Goal: Task Accomplishment & Management: Use online tool/utility

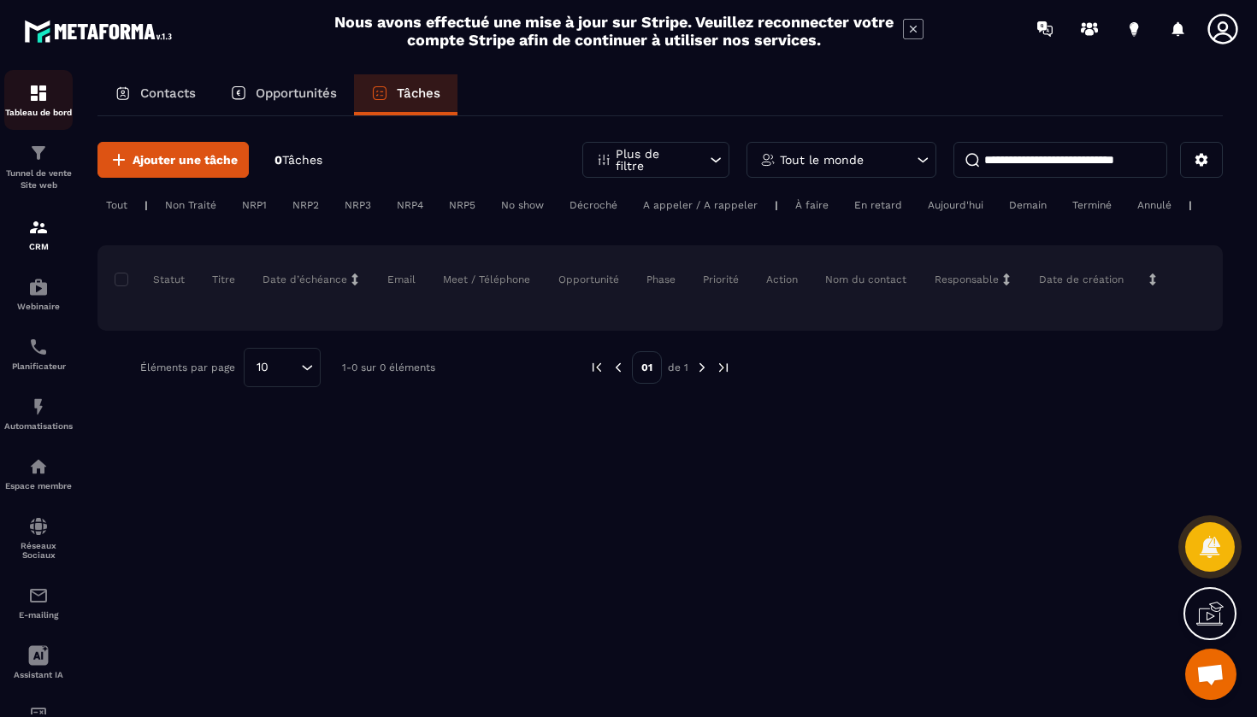
click at [36, 111] on p "Tableau de bord" at bounding box center [38, 112] width 68 height 9
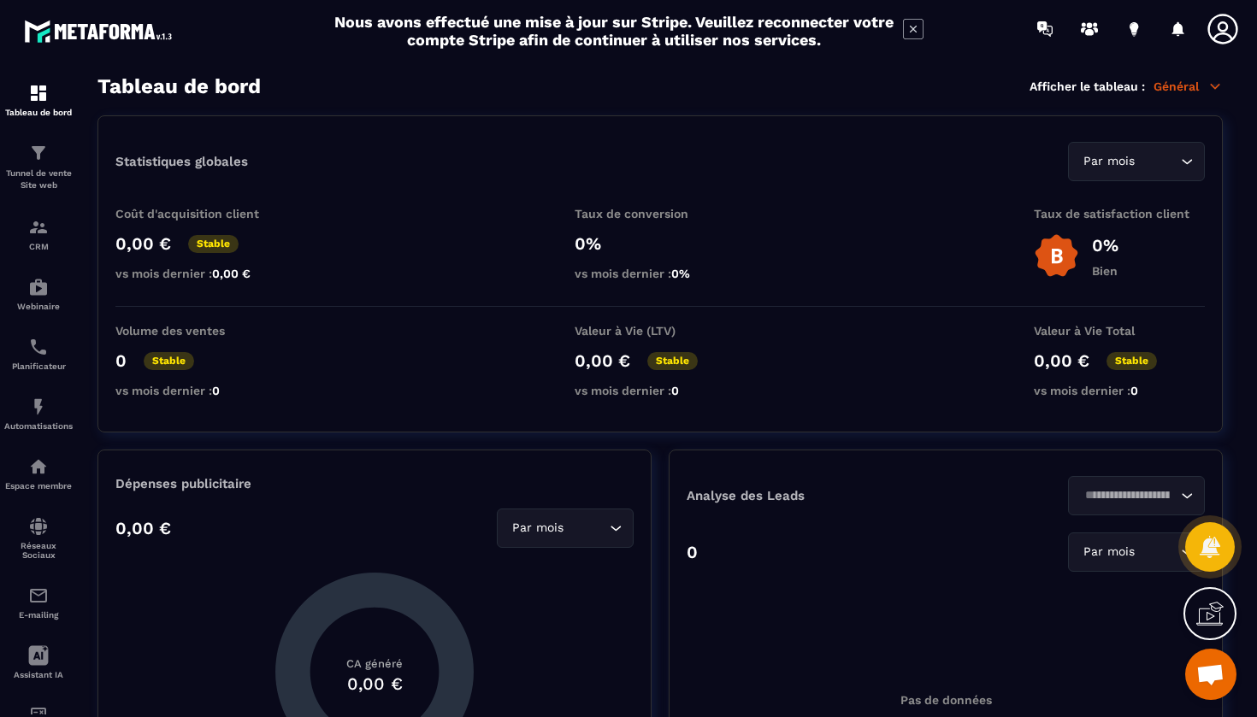
click at [1211, 90] on icon at bounding box center [1214, 86] width 15 height 15
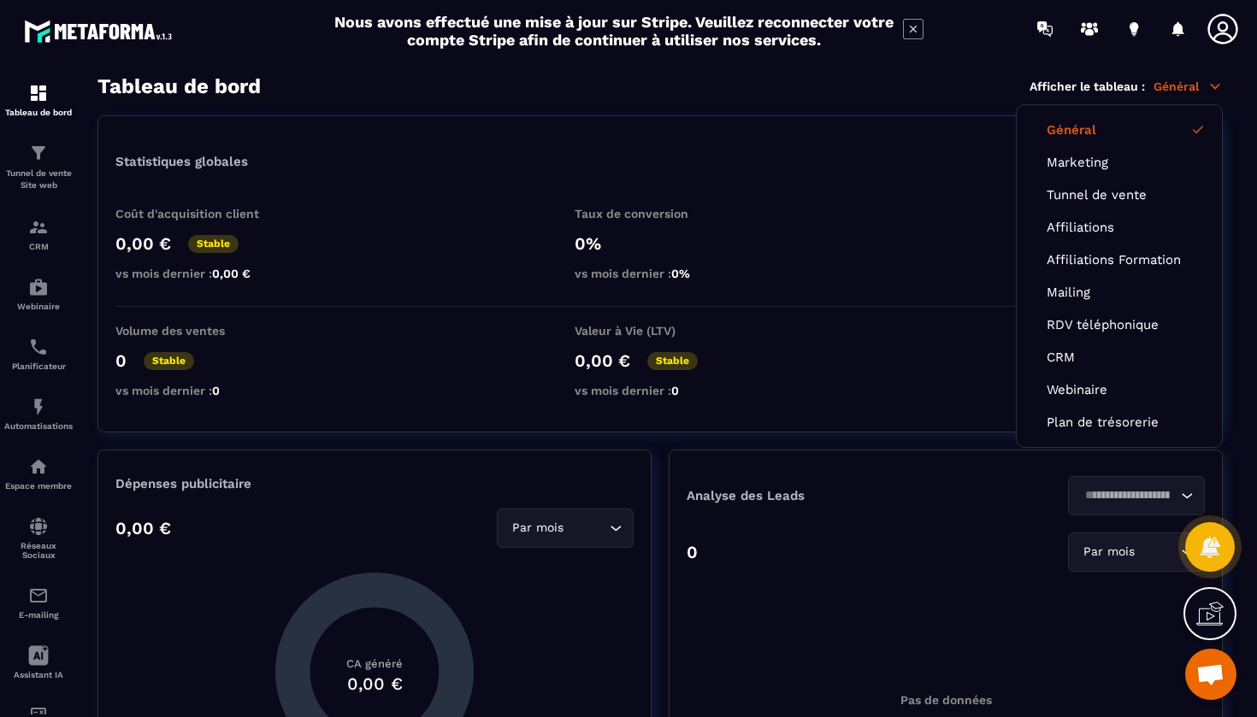
click at [965, 168] on div "Statistiques globales Par mois Loading..." at bounding box center [659, 161] width 1089 height 39
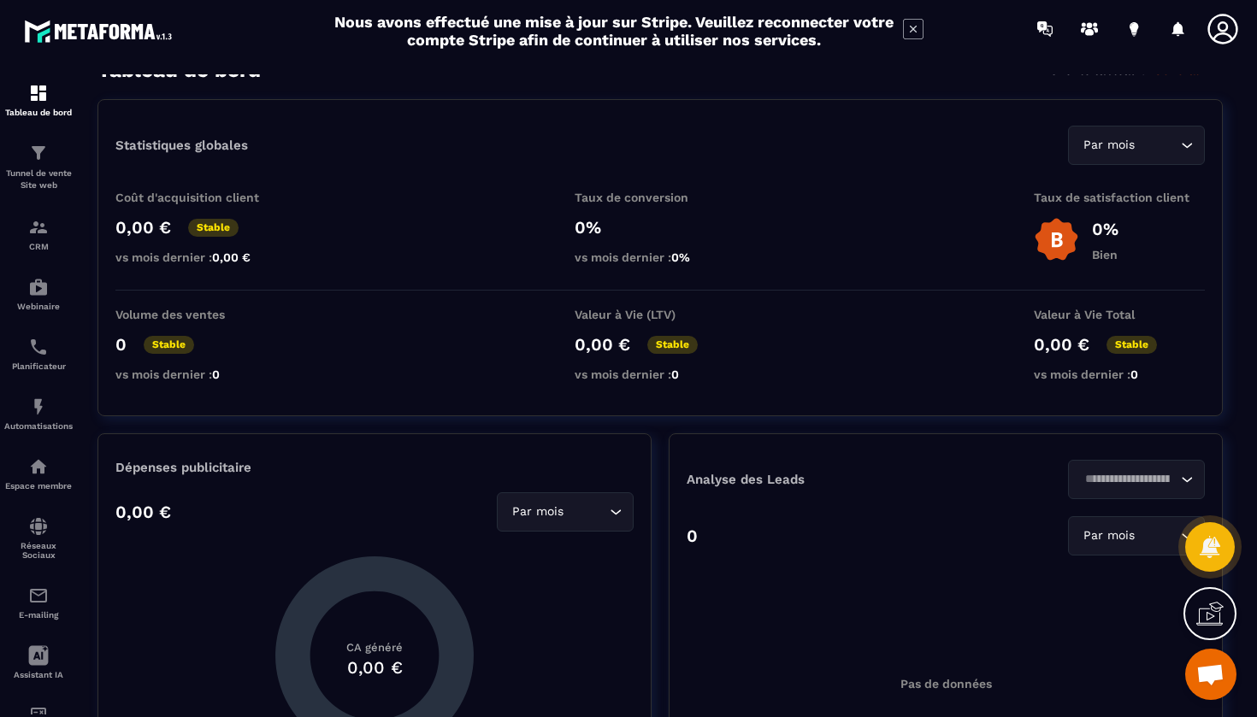
scroll to position [20, 0]
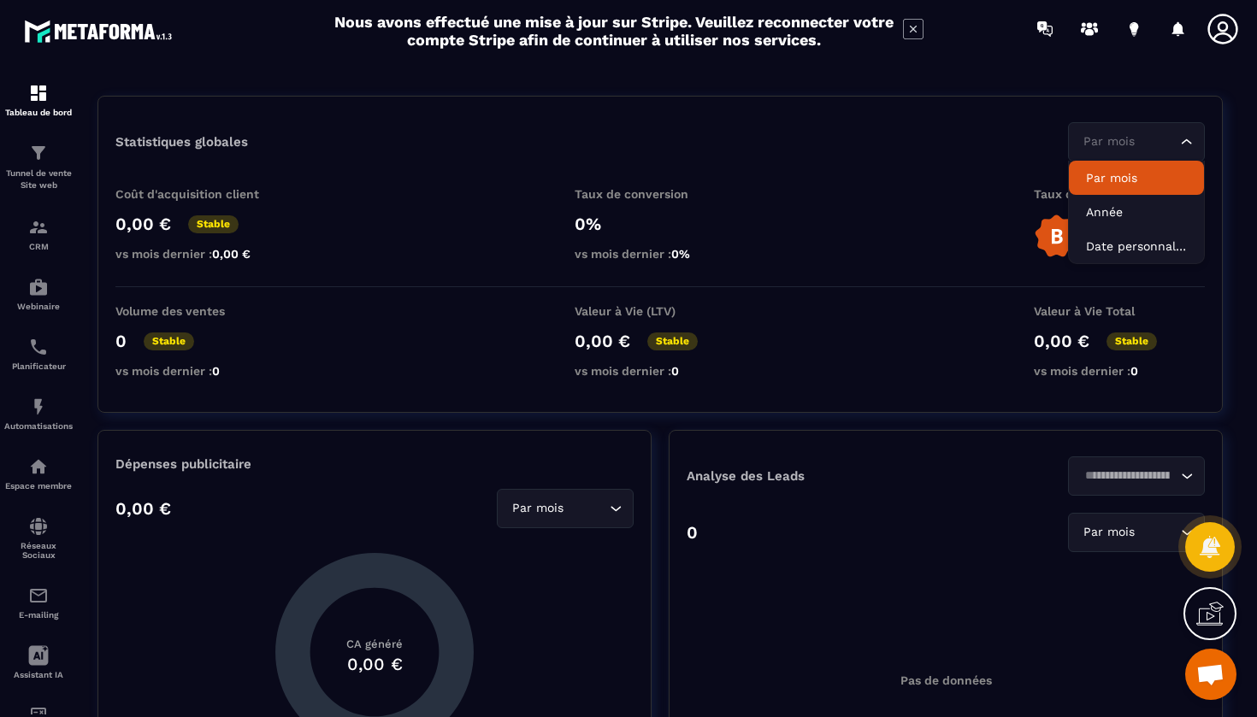
click at [1146, 128] on div "Par mois Loading..." at bounding box center [1136, 141] width 137 height 39
click at [948, 194] on div "Coût d'acquisition client 0,00 € Stable vs mois dernier : 0,00 € Taux de conver…" at bounding box center [659, 237] width 1089 height 100
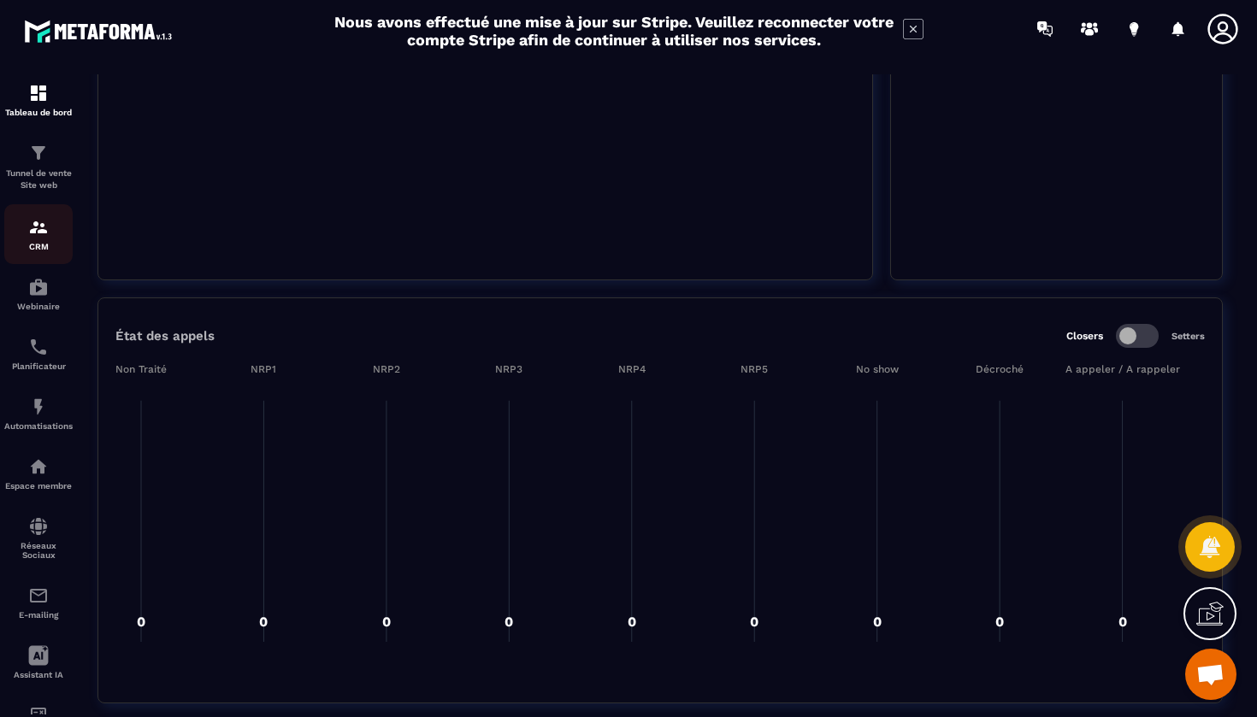
scroll to position [0, 0]
click at [42, 167] on div "Tunnel de vente Site web" at bounding box center [38, 167] width 68 height 49
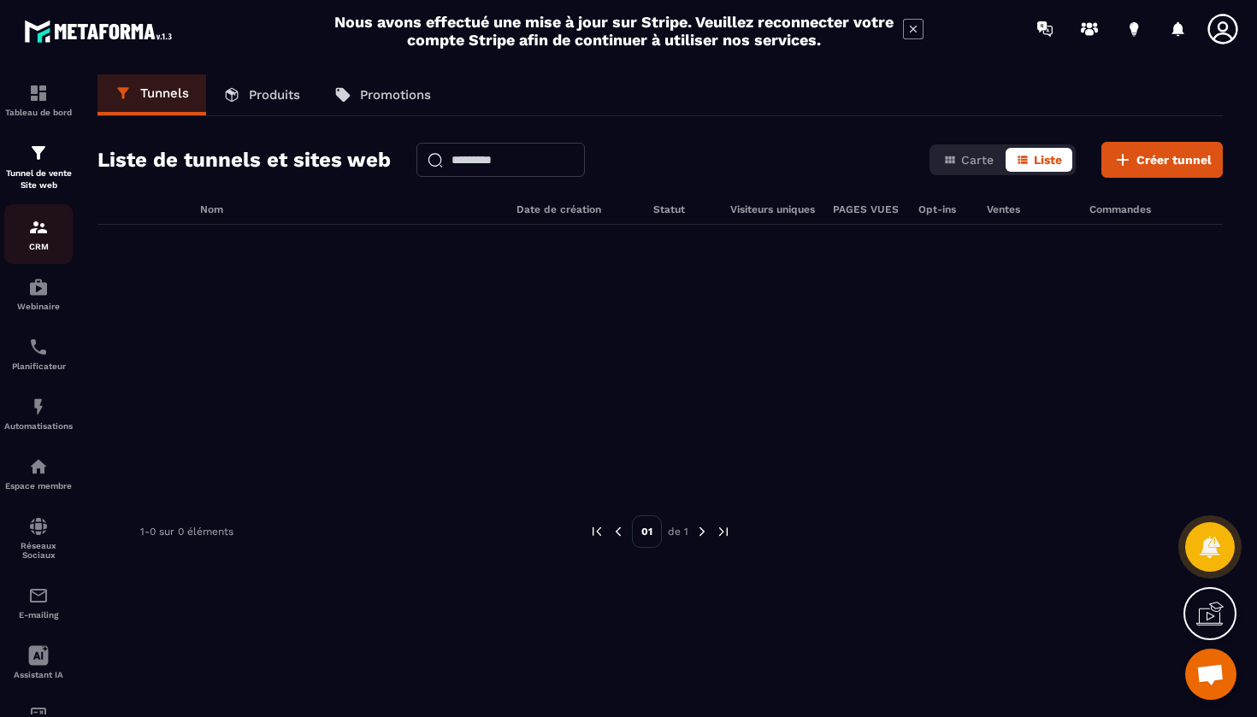
click at [39, 227] on img at bounding box center [38, 227] width 21 height 21
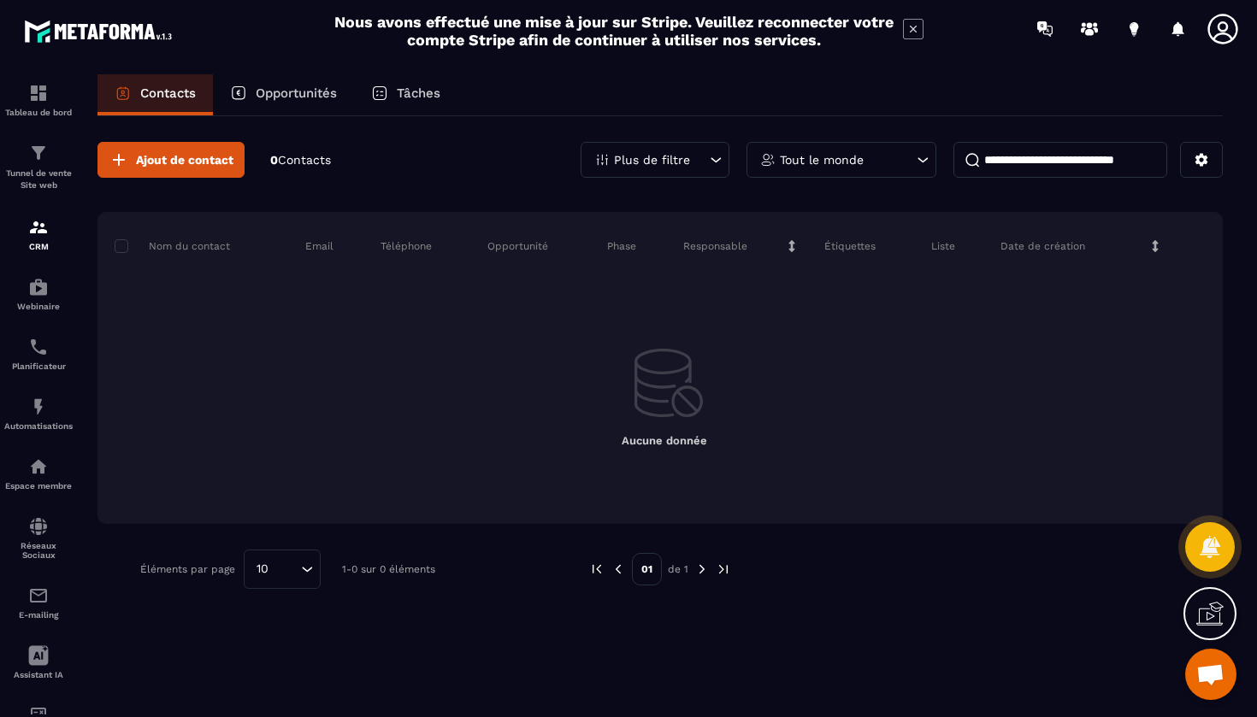
click at [137, 157] on div "Tableau de bord Tunnel de vente Site web CRM Webinaire Planificateur Automatisa…" at bounding box center [145, 385] width 291 height 657
click at [206, 162] on div "Tableau de bord Tunnel de vente Site web CRM Webinaire Planificateur Automatisa…" at bounding box center [145, 385] width 291 height 657
click at [1206, 553] on icon at bounding box center [1208, 546] width 21 height 23
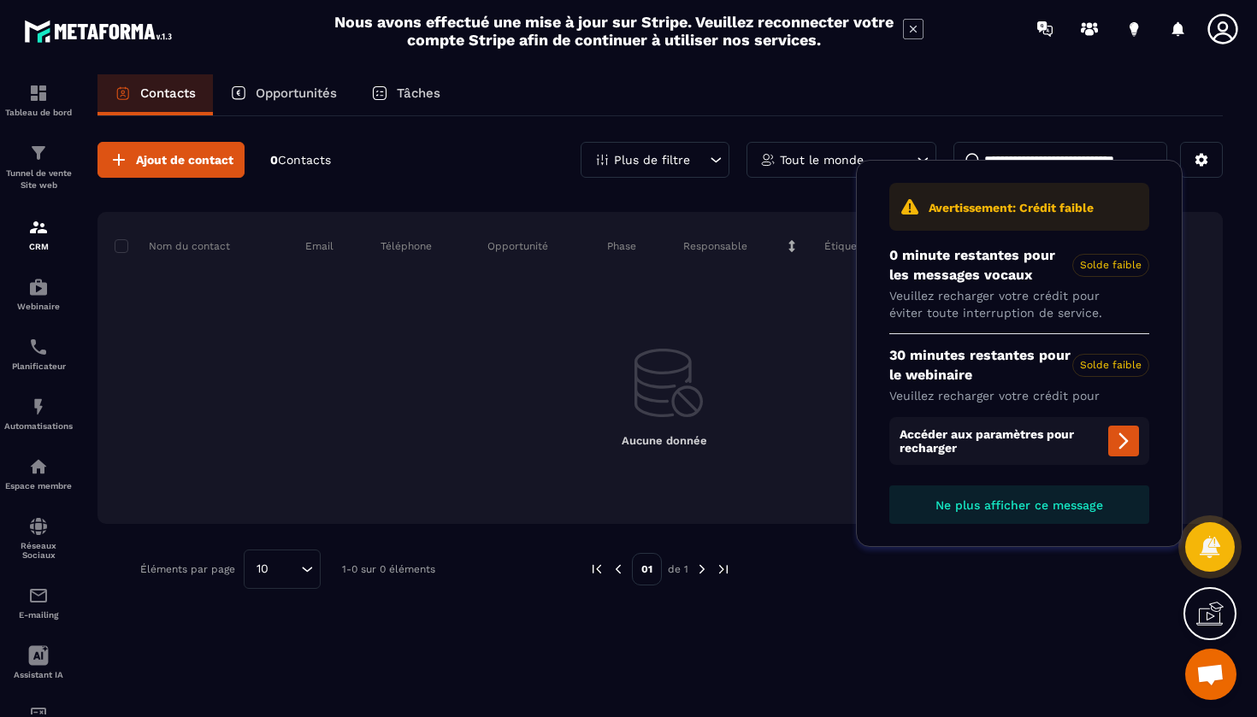
click at [1105, 569] on div at bounding box center [967, 569] width 423 height 39
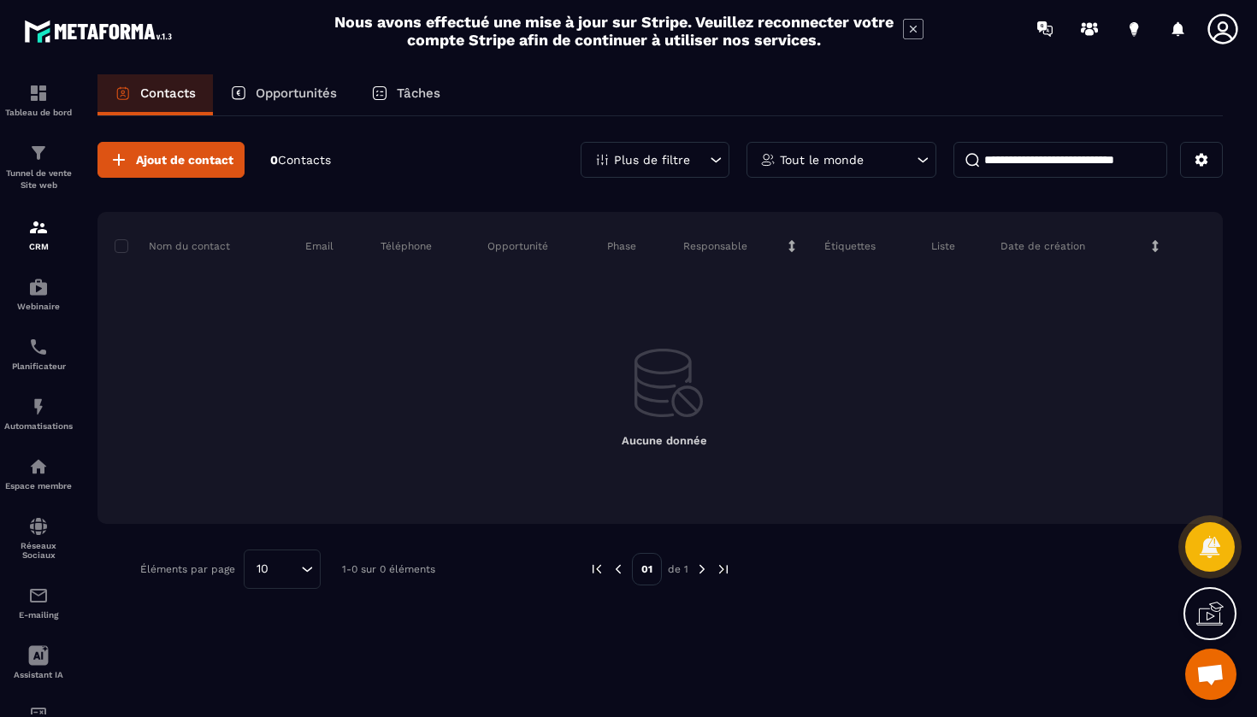
click at [129, 161] on div "Tableau de bord Tunnel de vente Site web CRM Webinaire Planificateur Automatisa…" at bounding box center [145, 385] width 291 height 657
click at [45, 299] on div "Webinaire" at bounding box center [38, 294] width 68 height 34
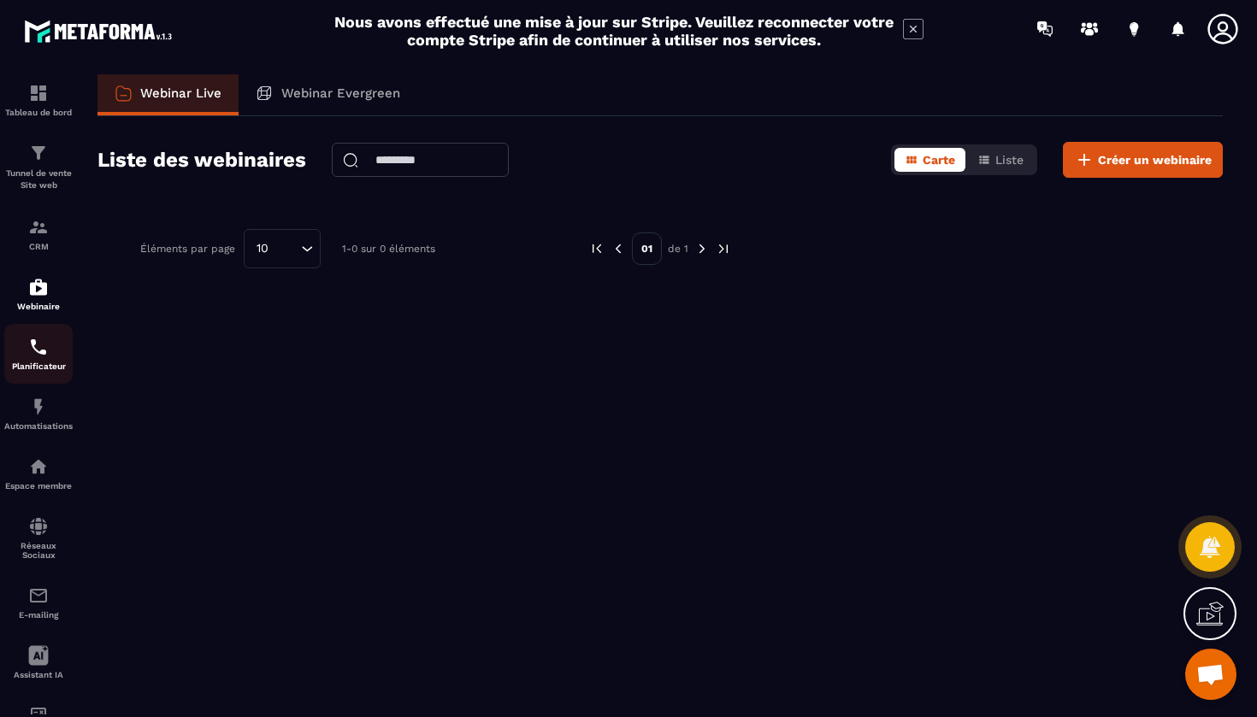
click at [52, 360] on div "Planificateur" at bounding box center [38, 354] width 68 height 34
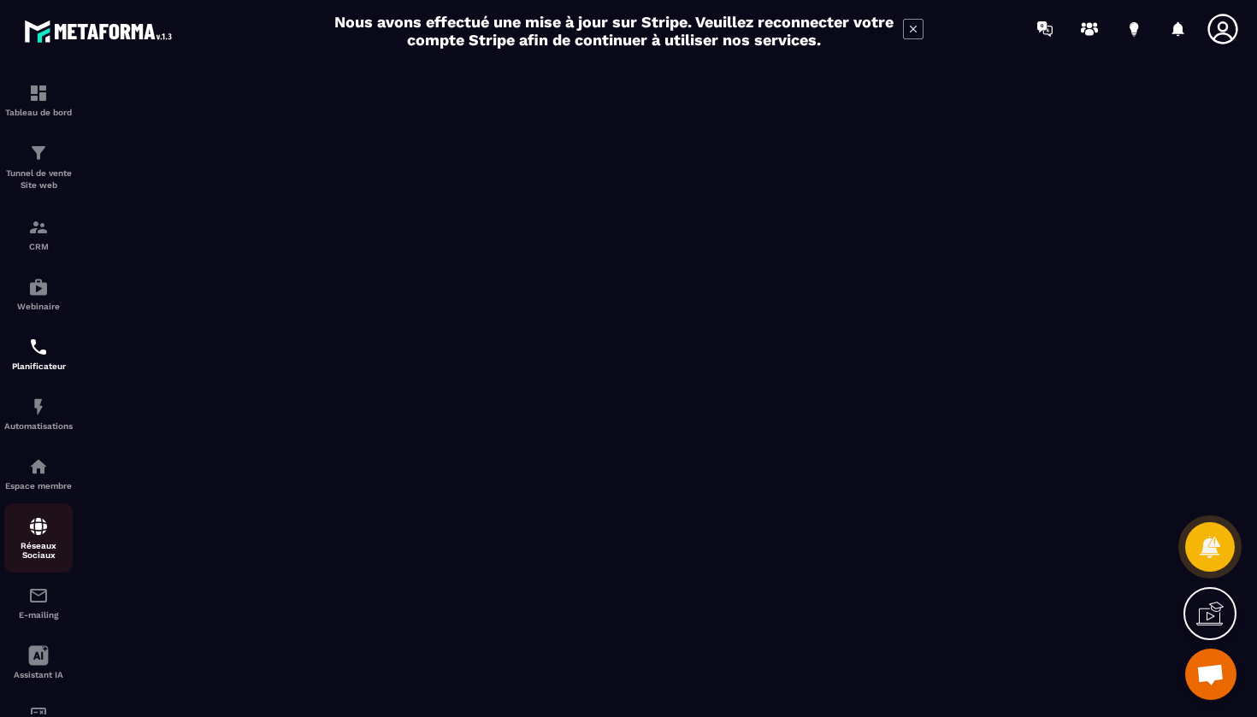
click at [49, 544] on p "Réseaux Sociaux" at bounding box center [38, 550] width 68 height 19
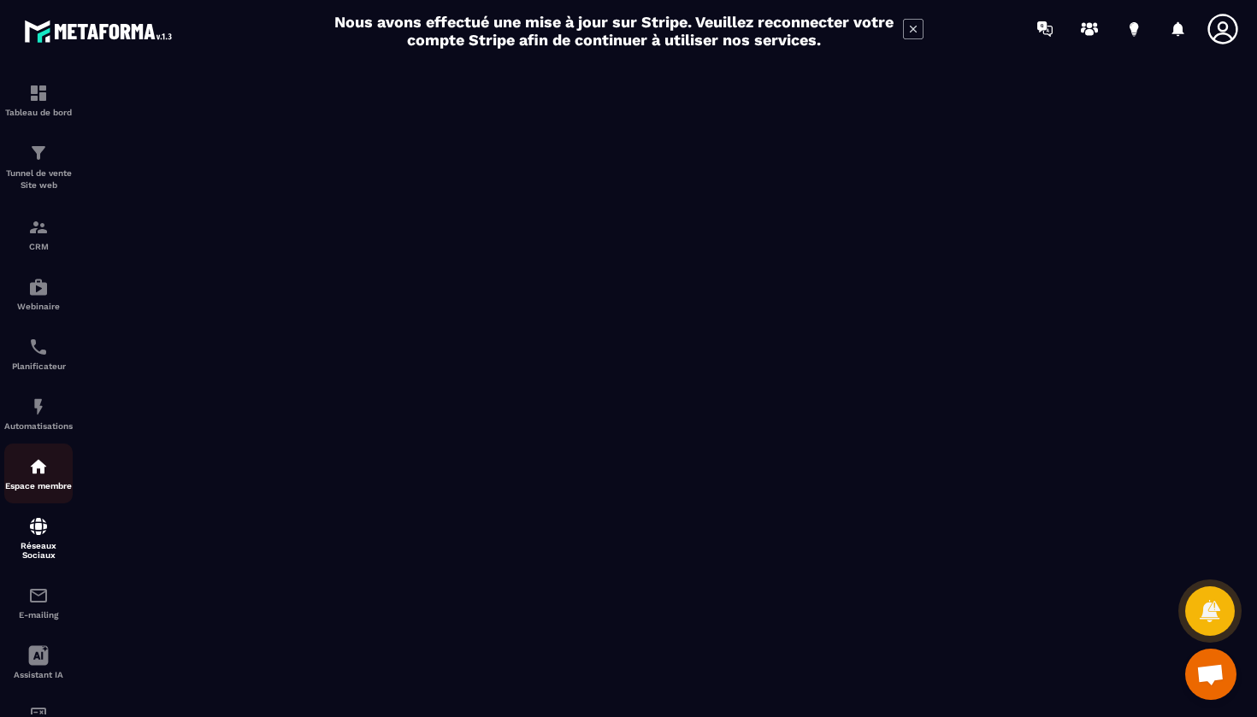
click at [26, 471] on div "Espace membre" at bounding box center [38, 473] width 68 height 34
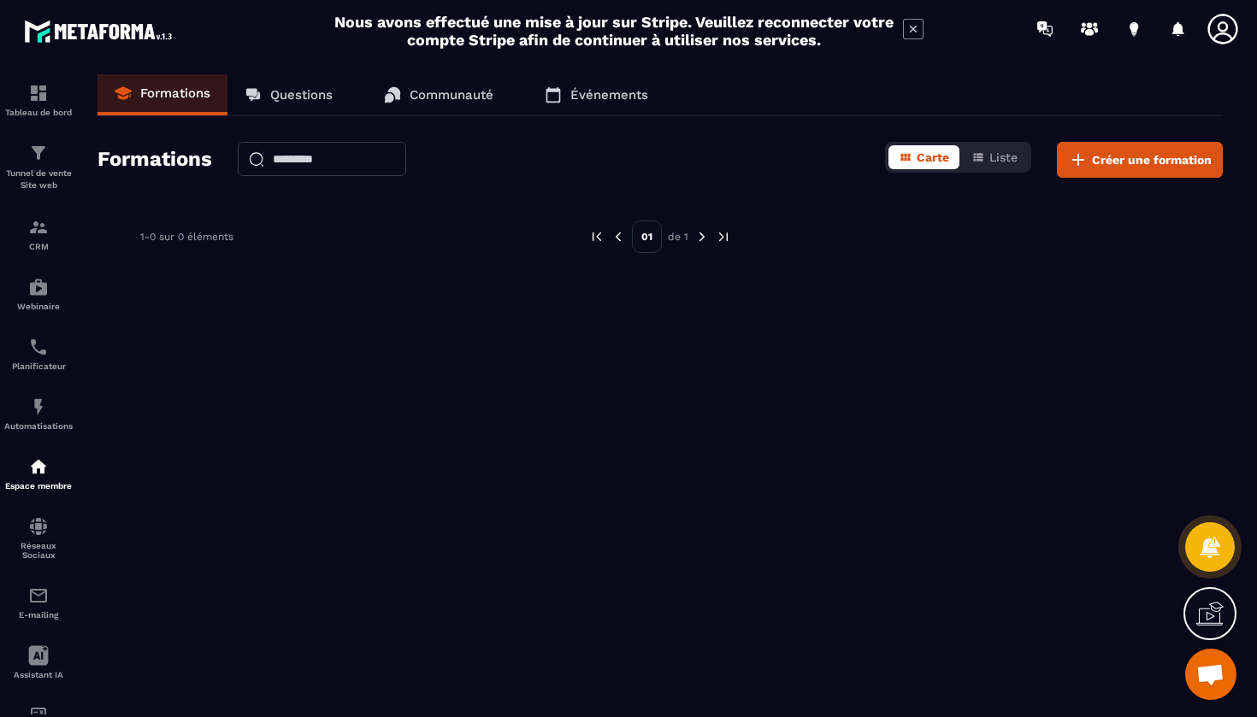
click at [472, 90] on p "Communauté" at bounding box center [451, 94] width 84 height 15
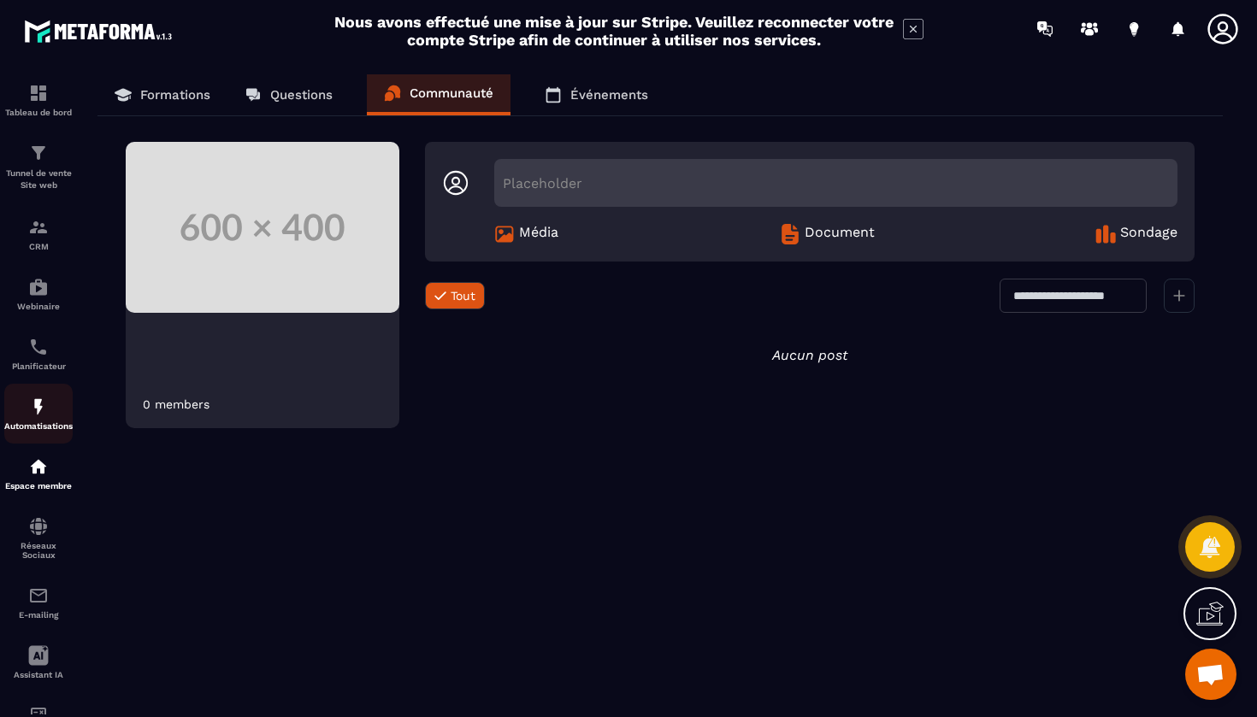
click at [39, 412] on img at bounding box center [38, 407] width 21 height 21
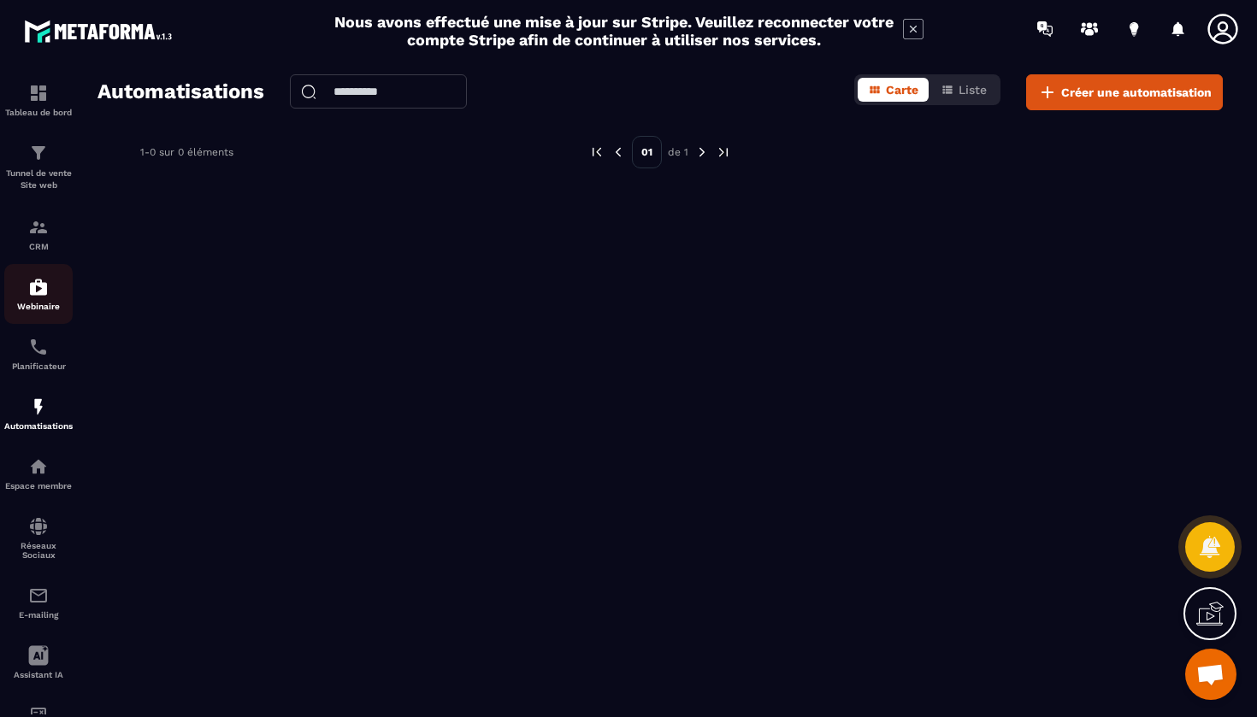
click at [32, 297] on div "Webinaire" at bounding box center [38, 294] width 68 height 34
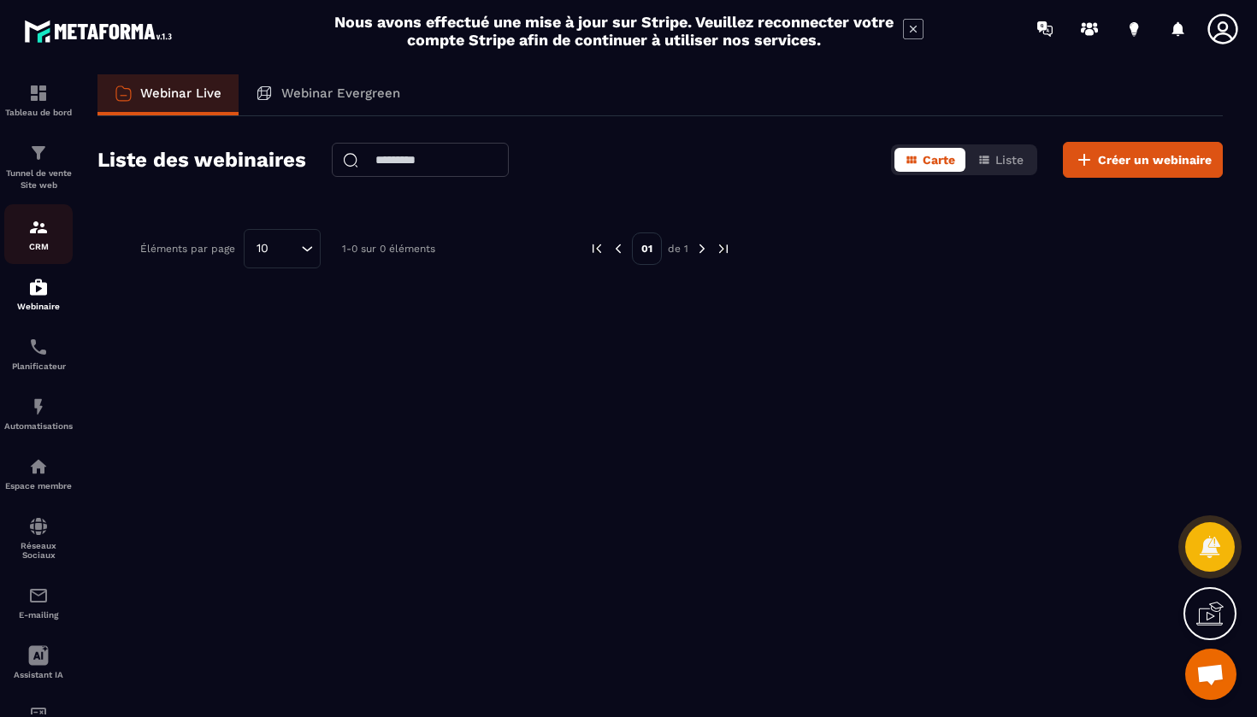
click at [35, 238] on div "CRM" at bounding box center [38, 234] width 68 height 34
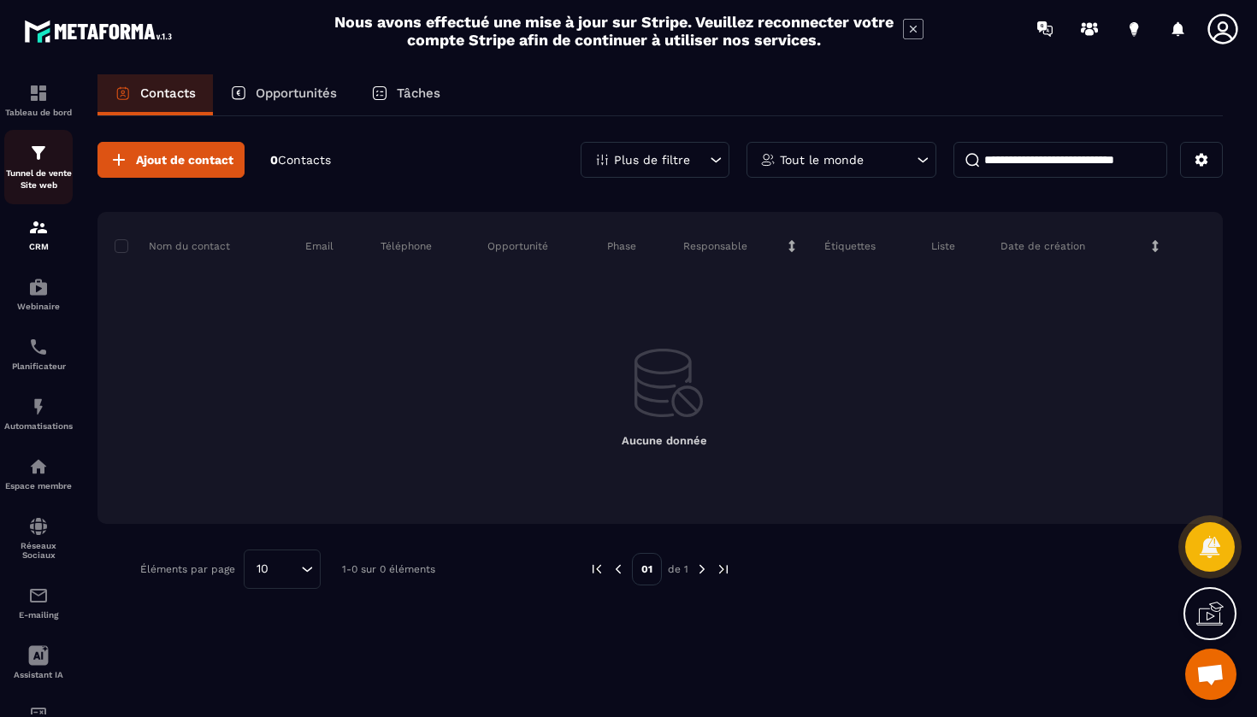
click at [35, 177] on p "Tunnel de vente Site web" at bounding box center [38, 180] width 68 height 24
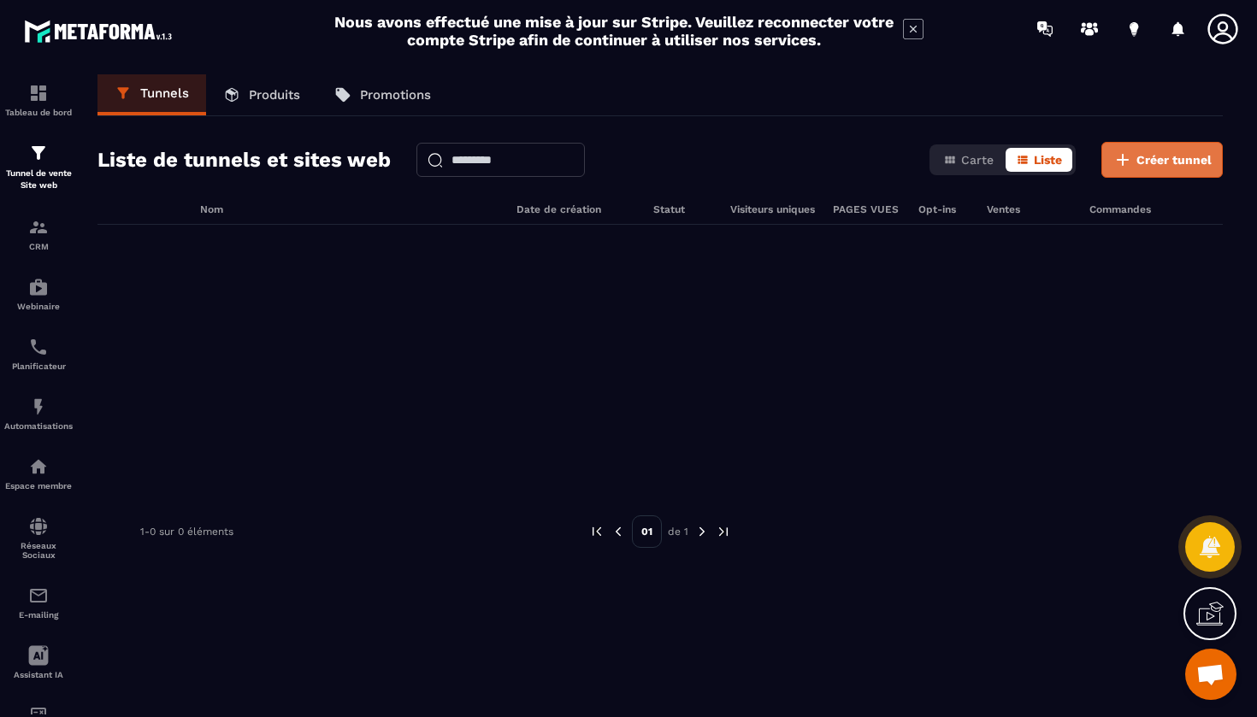
click at [1124, 157] on icon at bounding box center [1122, 160] width 12 height 12
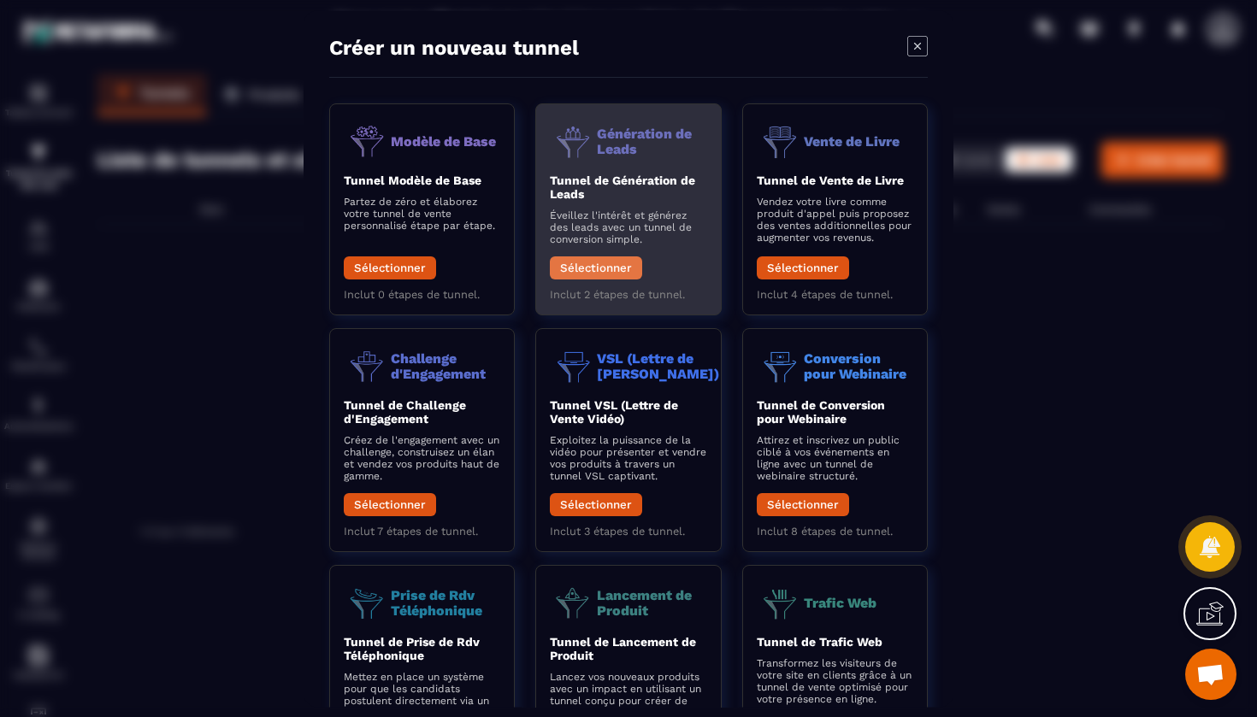
click at [595, 263] on button "Sélectionner" at bounding box center [596, 267] width 92 height 23
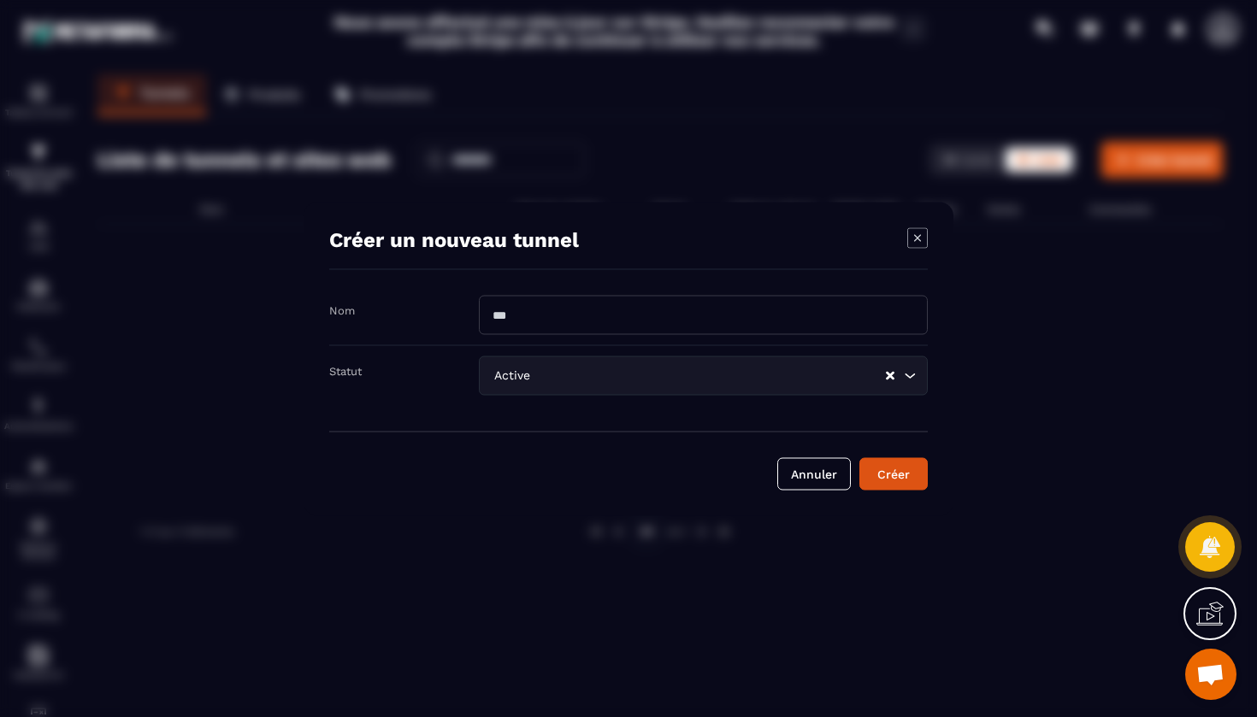
click at [577, 310] on input "Modal window" at bounding box center [703, 314] width 449 height 39
type input "****"
click at [914, 472] on div "Créer" at bounding box center [893, 473] width 46 height 17
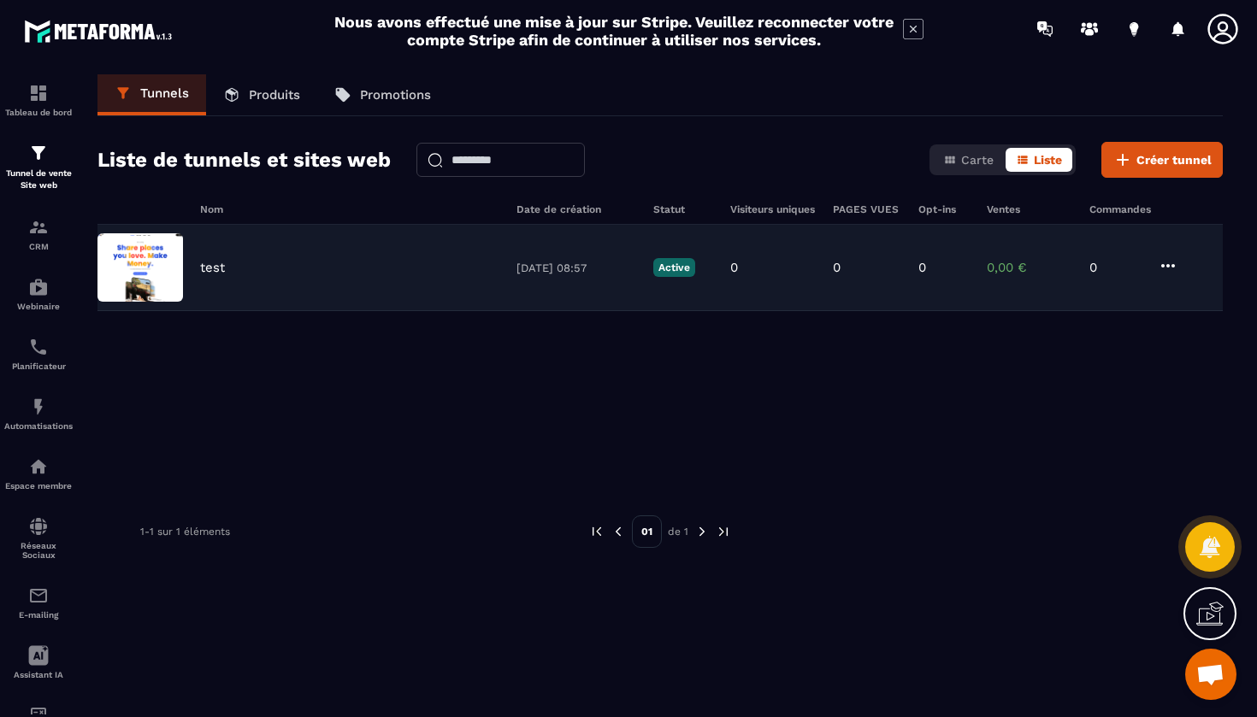
click at [368, 261] on div "test" at bounding box center [349, 267] width 299 height 15
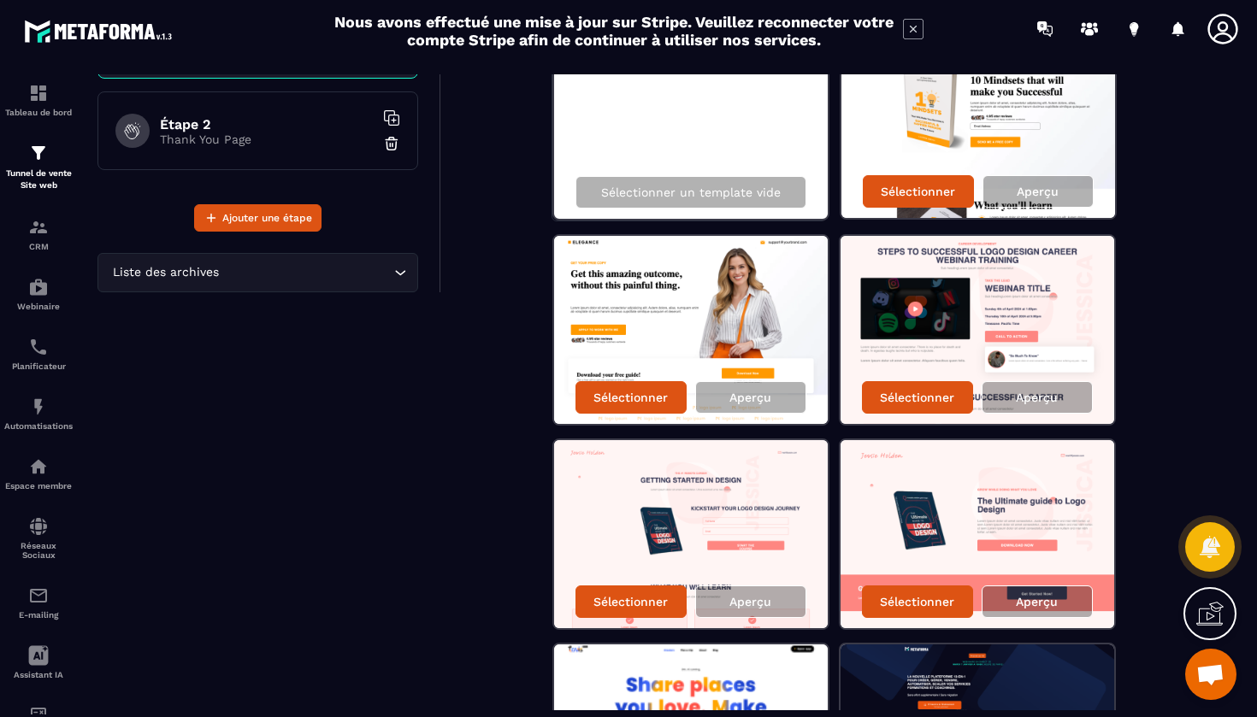
scroll to position [212, 0]
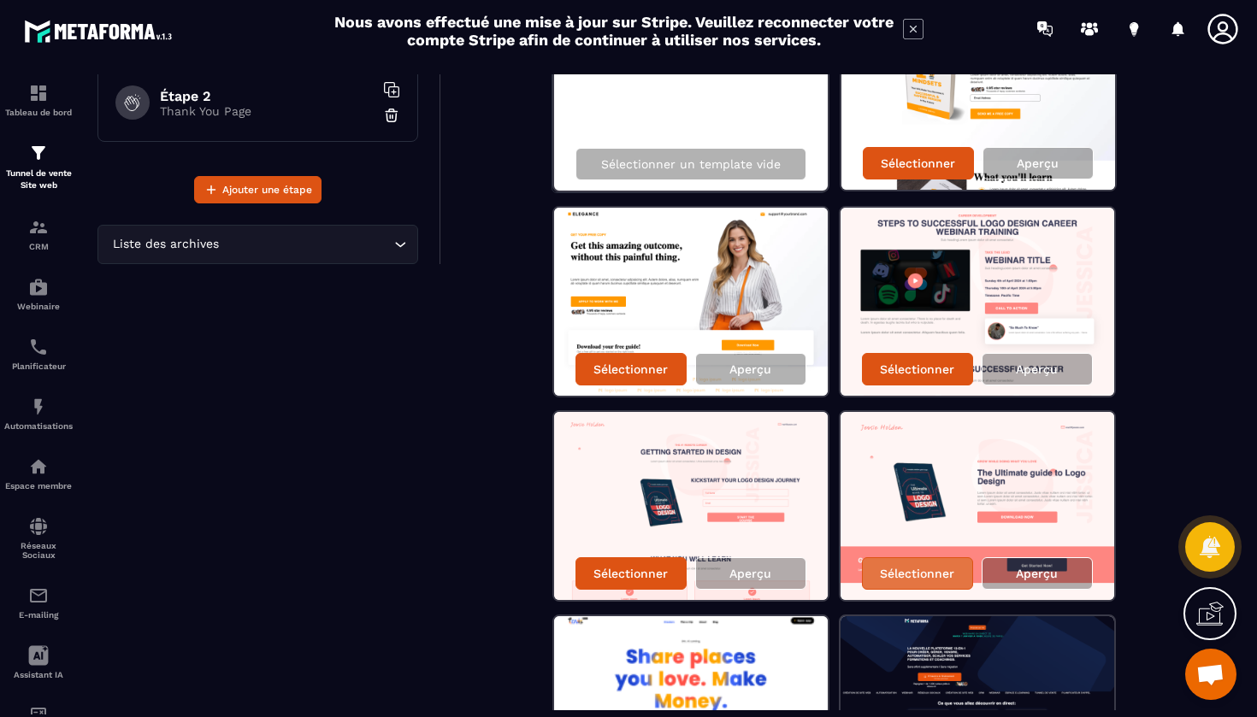
click at [915, 568] on p "Sélectionner" at bounding box center [917, 574] width 74 height 14
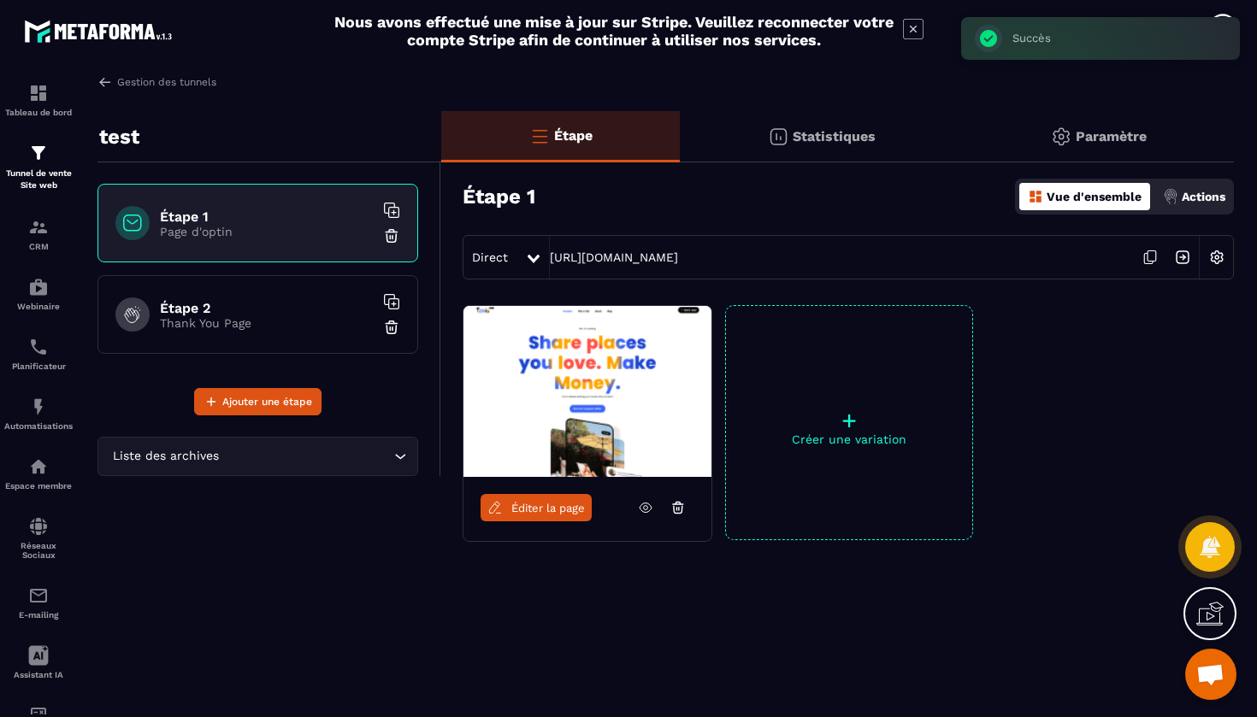
click at [838, 433] on p "Créer une variation" at bounding box center [849, 440] width 246 height 14
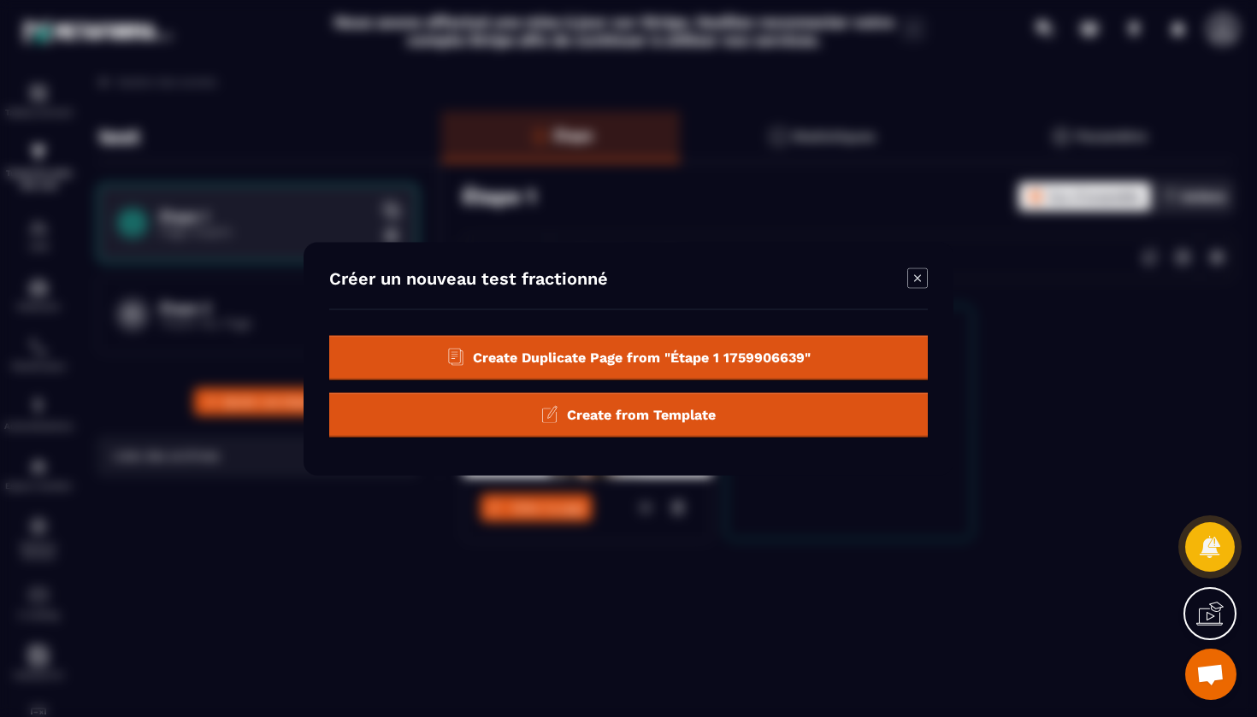
scroll to position [0, 0]
click at [918, 275] on icon "Modal window" at bounding box center [917, 278] width 21 height 21
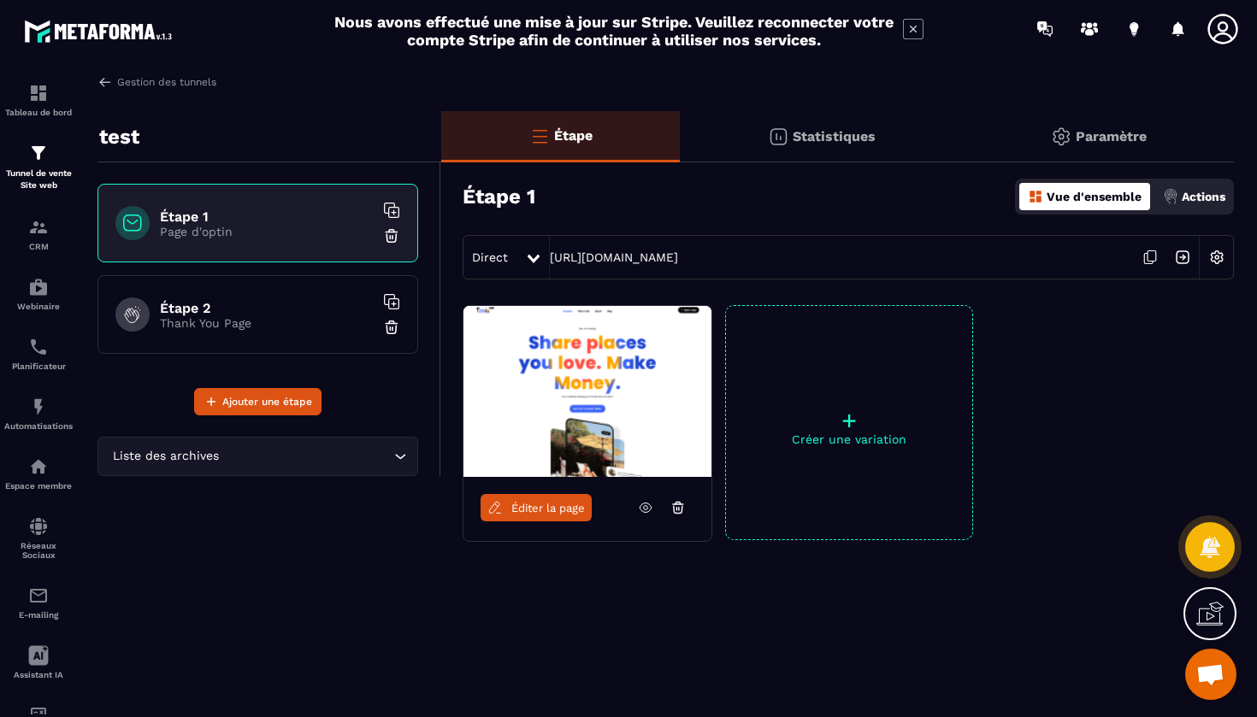
click at [1214, 262] on img at bounding box center [1216, 257] width 32 height 32
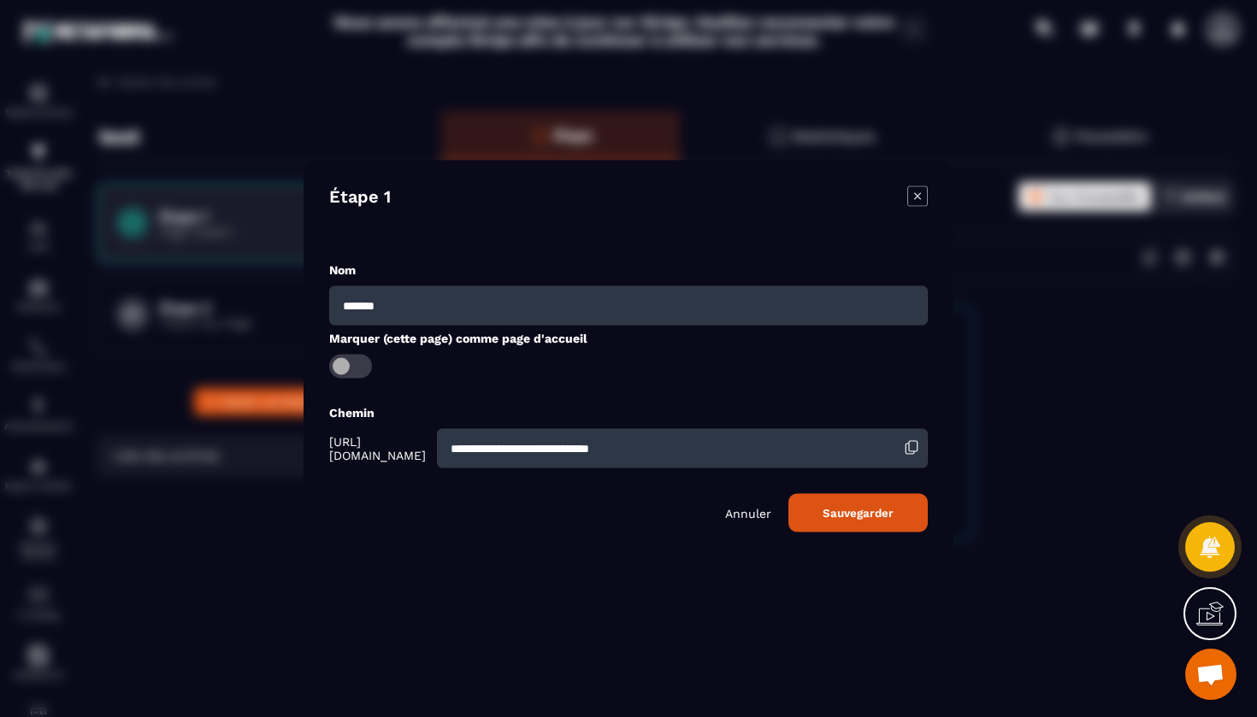
click at [771, 509] on p "Annuler" at bounding box center [748, 513] width 46 height 14
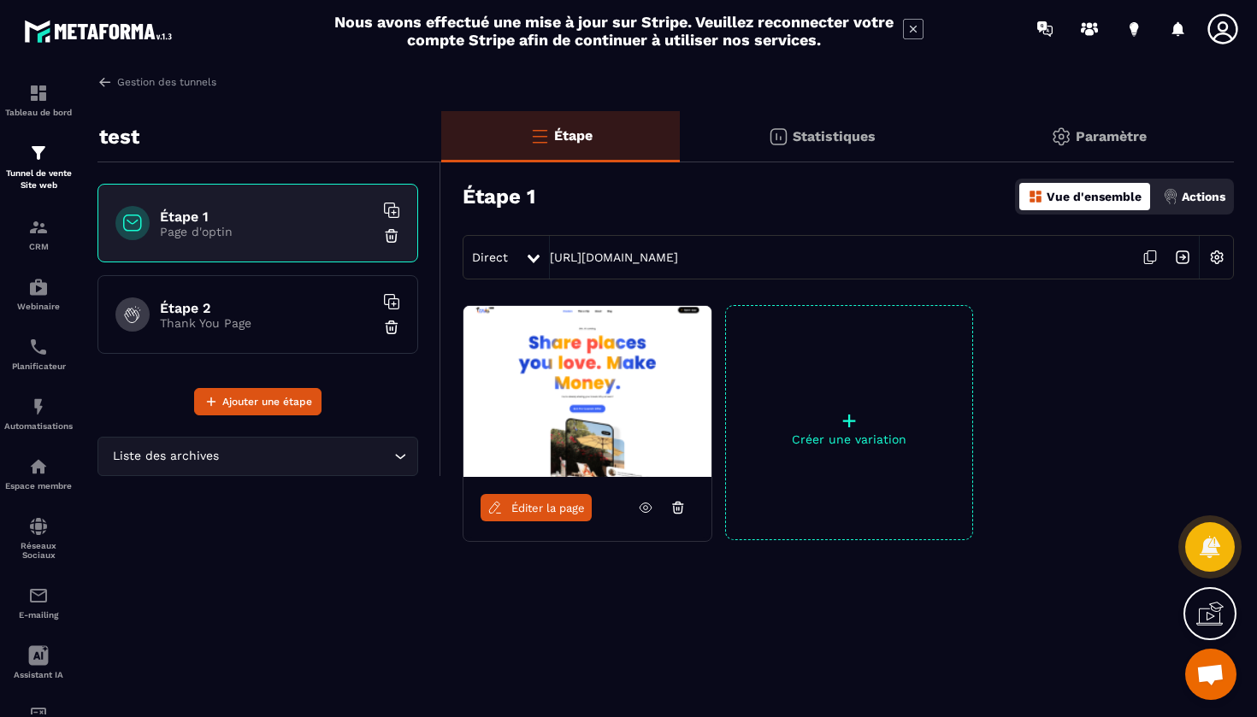
click at [646, 509] on icon at bounding box center [645, 507] width 15 height 15
click at [43, 242] on p "CRM" at bounding box center [38, 246] width 68 height 9
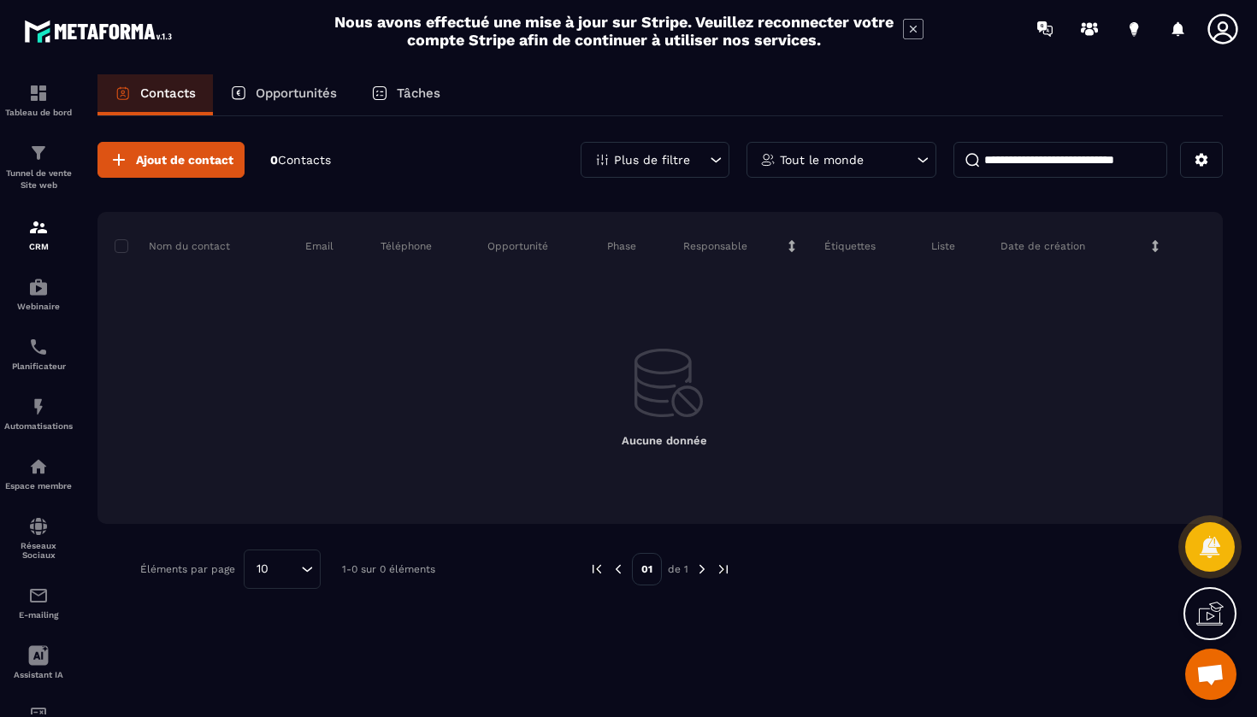
click at [290, 91] on p "Opportunités" at bounding box center [296, 92] width 81 height 15
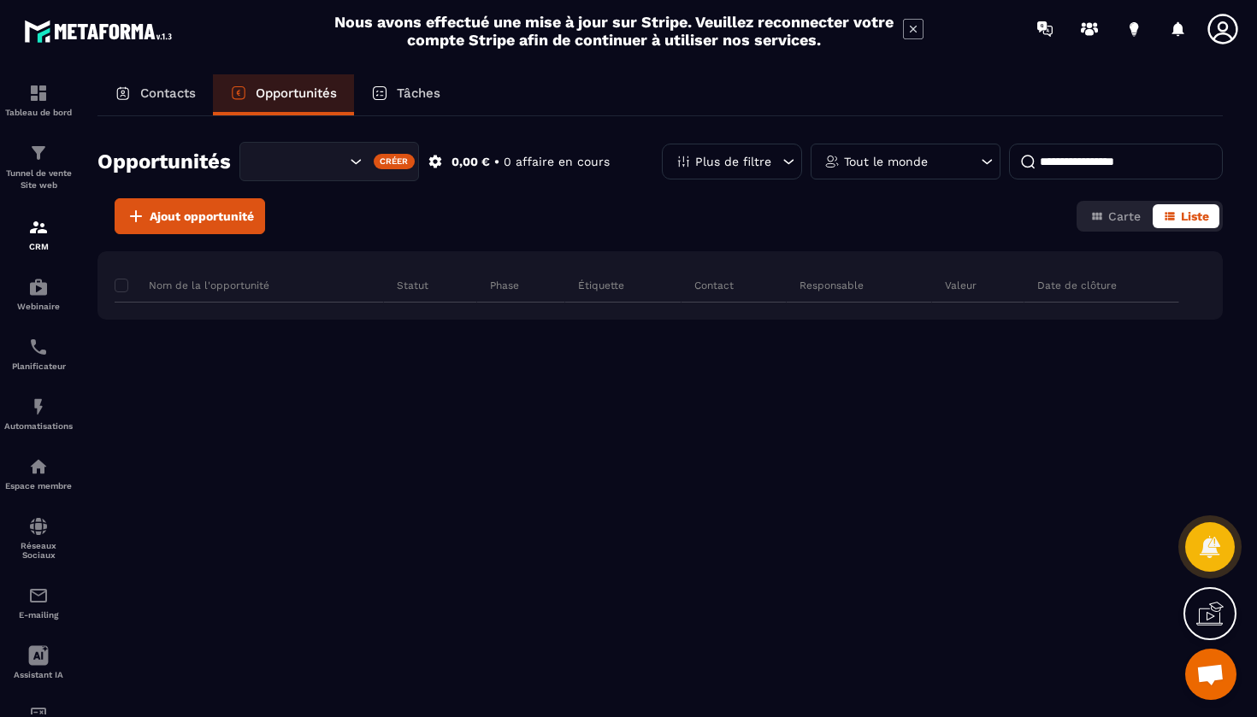
click at [184, 219] on div "Tableau de bord Tunnel de vente Site web CRM Webinaire Planificateur Automatisa…" at bounding box center [145, 385] width 291 height 657
click at [185, 220] on div "Tableau de bord Tunnel de vente Site web CRM Webinaire Planificateur Automatisa…" at bounding box center [145, 385] width 291 height 657
click at [186, 100] on p "Contacts" at bounding box center [168, 92] width 56 height 15
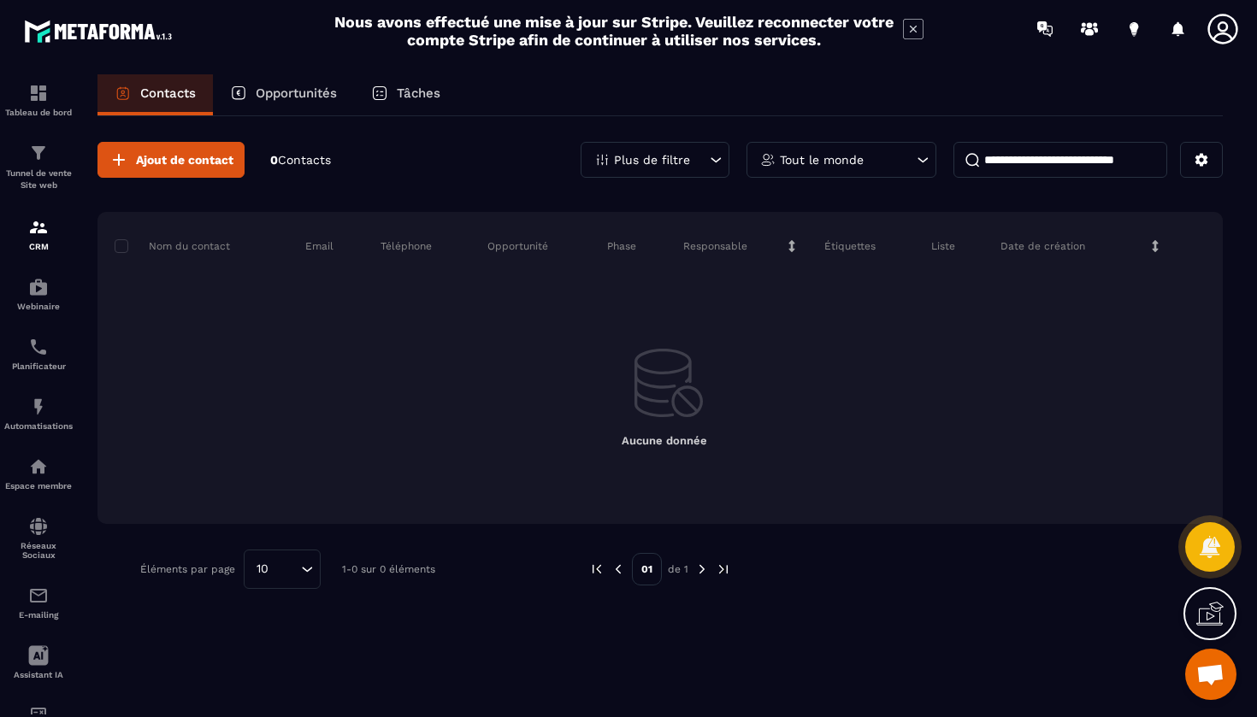
click at [175, 162] on div "Tableau de bord Tunnel de vente Site web CRM Webinaire Planificateur Automatisa…" at bounding box center [145, 385] width 291 height 657
click at [1229, 36] on icon at bounding box center [1222, 29] width 30 height 30
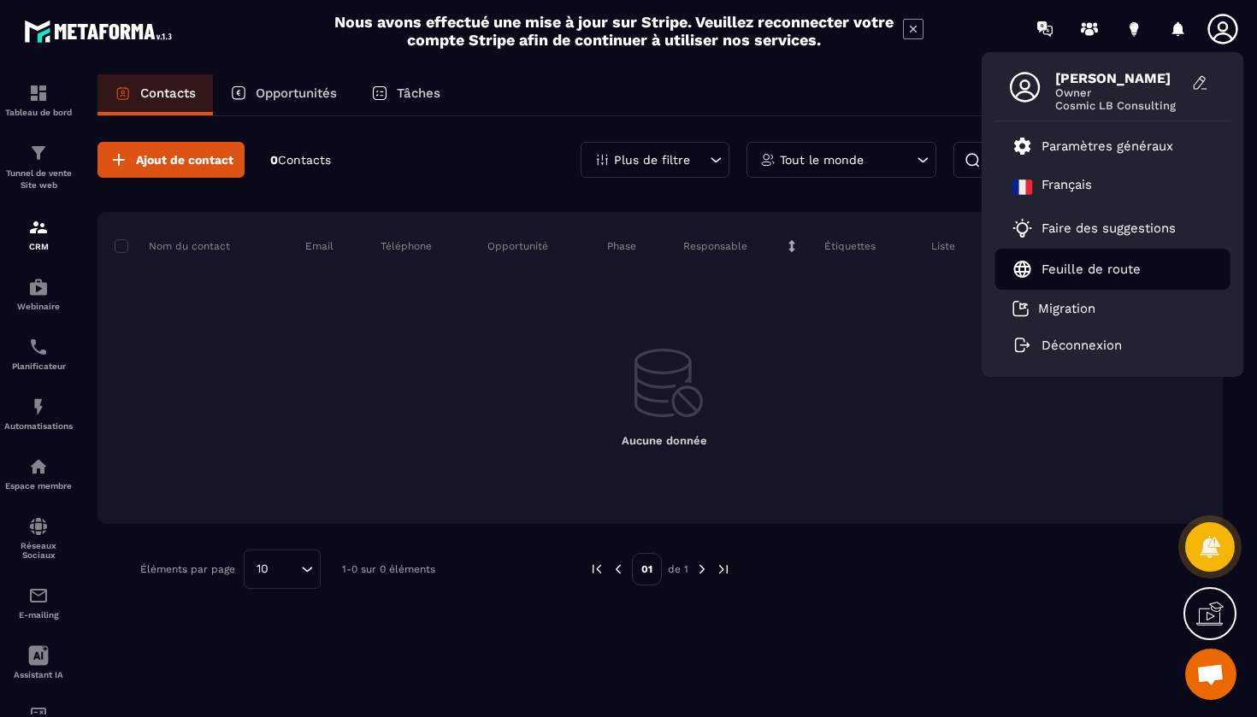
click at [1082, 265] on p "Feuille de route" at bounding box center [1090, 269] width 99 height 15
